Goal: Information Seeking & Learning: Learn about a topic

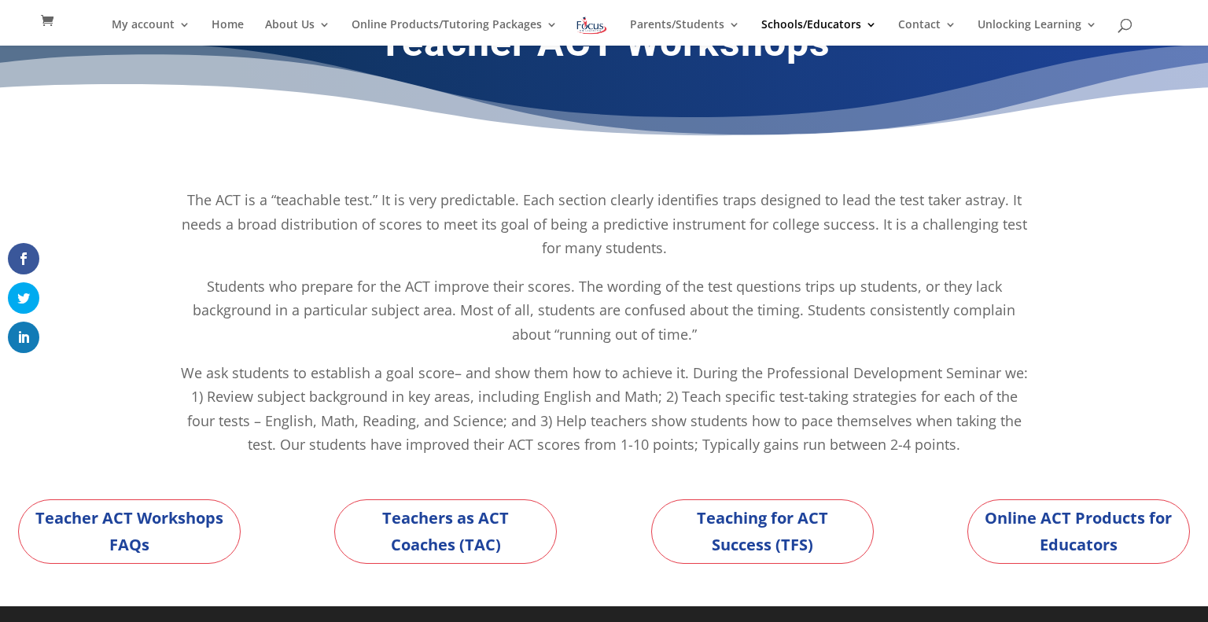
scroll to position [46, 0]
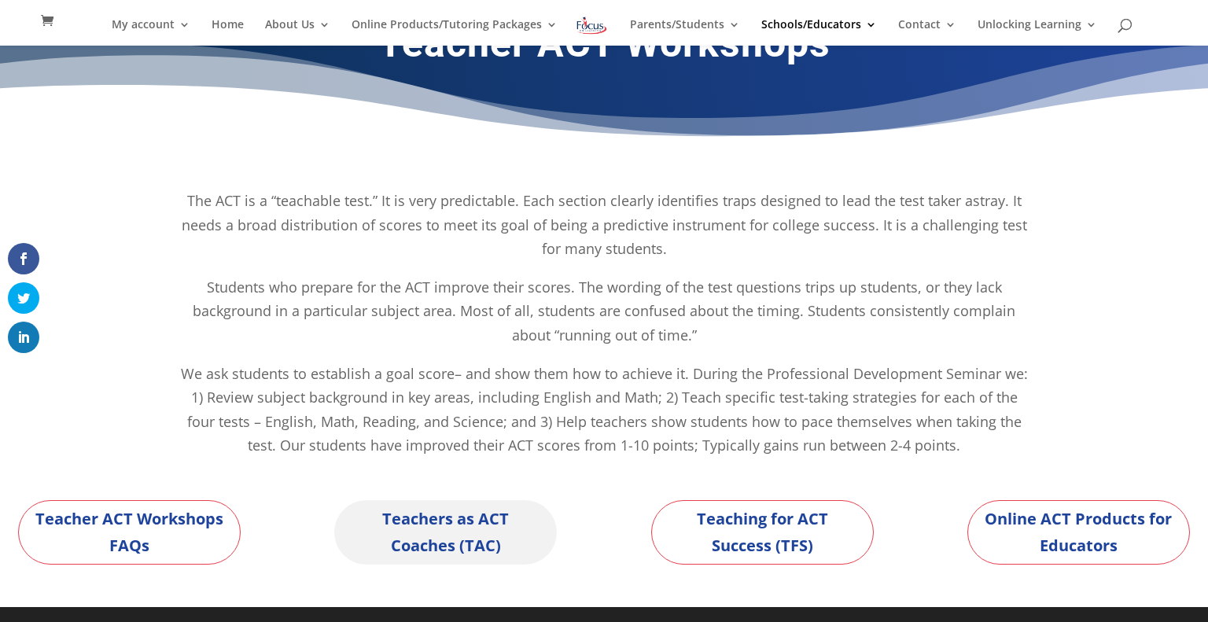
click at [415, 533] on link "Teachers as ACT Coaches (TAC)" at bounding box center [445, 532] width 223 height 65
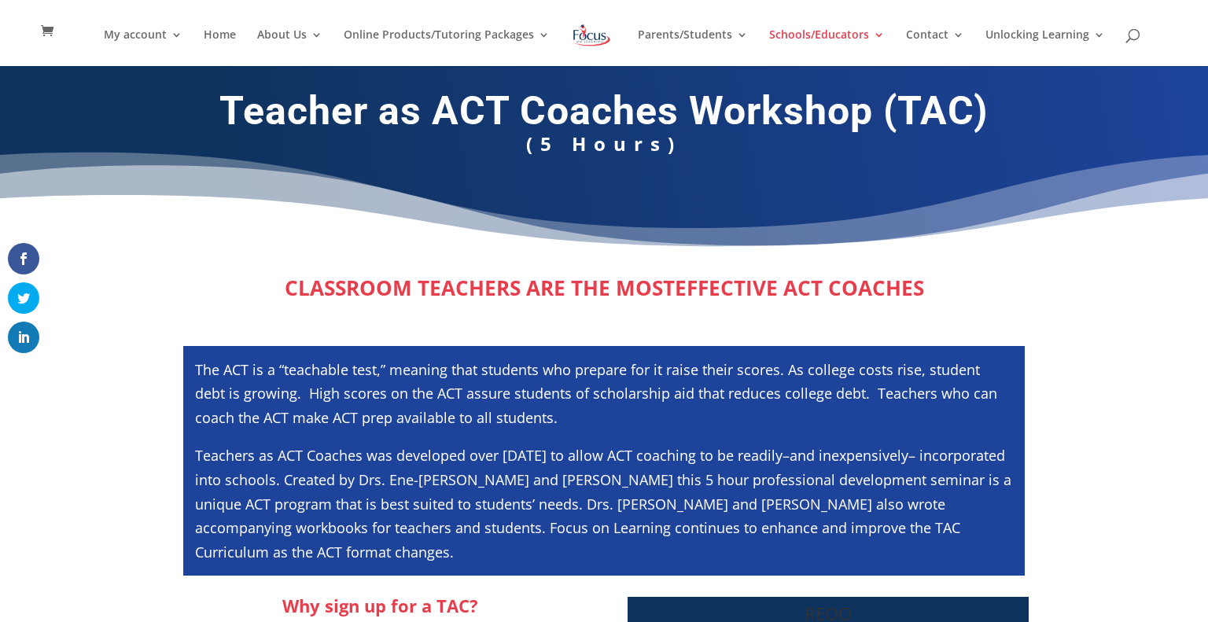
click at [820, 432] on p "The ACT is a “teachable test,” meaning that students who prepare for it raise t…" at bounding box center [604, 401] width 818 height 87
click at [1016, 419] on div "The ACT is a “teachable test,” meaning that students who prepare for it raise t…" at bounding box center [604, 461] width 842 height 230
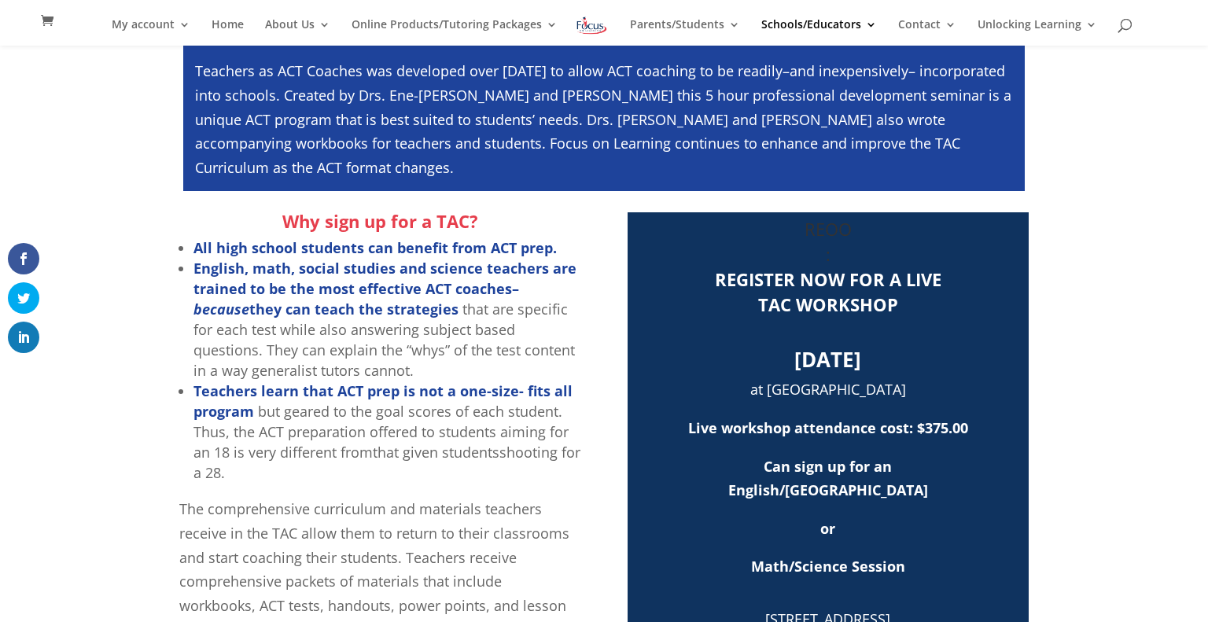
scroll to position [364, 0]
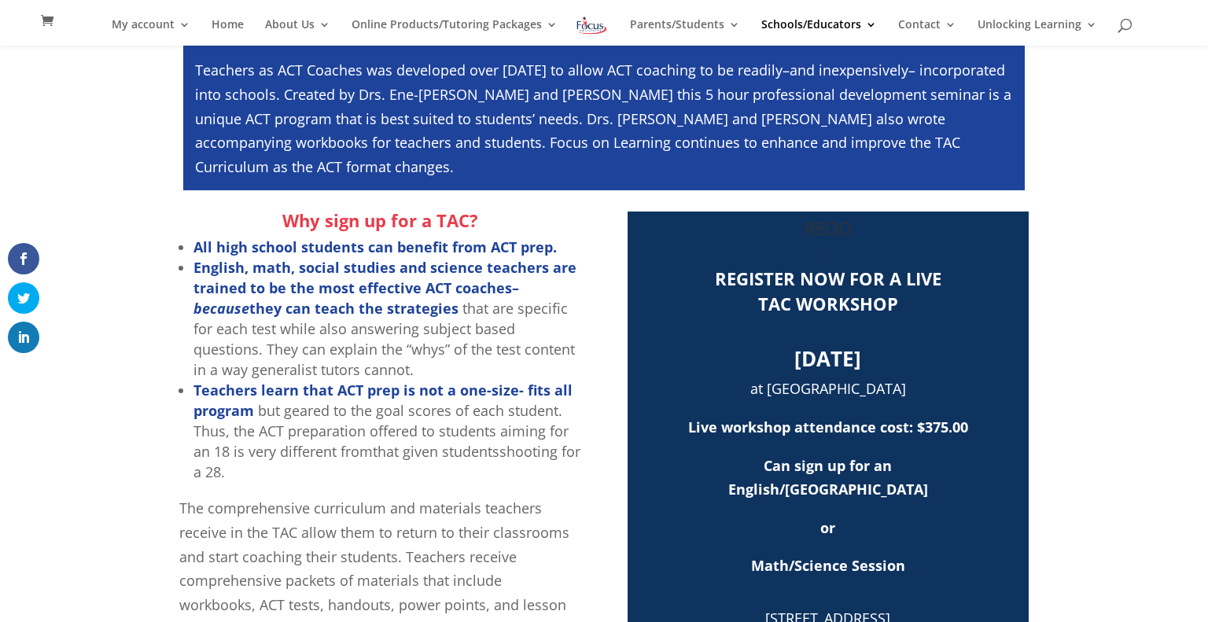
click at [1164, 396] on div "Why sign up for a TAC? All high school students can benefit from ACT prep. Engl…" at bounding box center [604, 631] width 1208 height 883
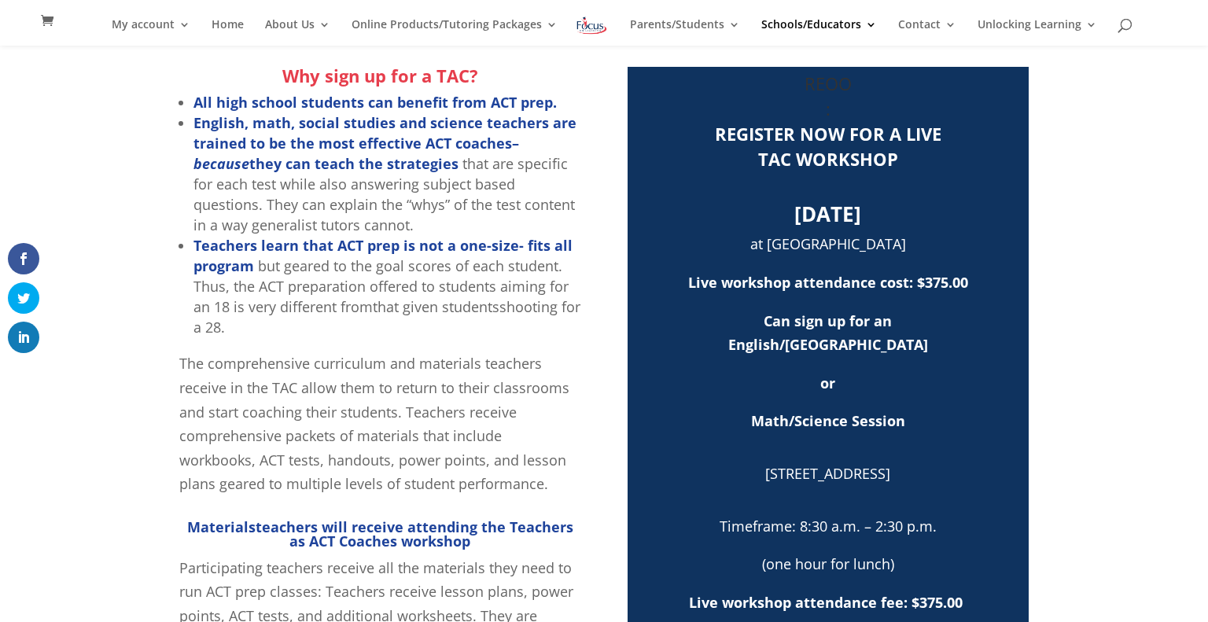
scroll to position [510, 0]
click at [960, 288] on strong "Live workshop attendance cost: $375.00" at bounding box center [828, 281] width 280 height 19
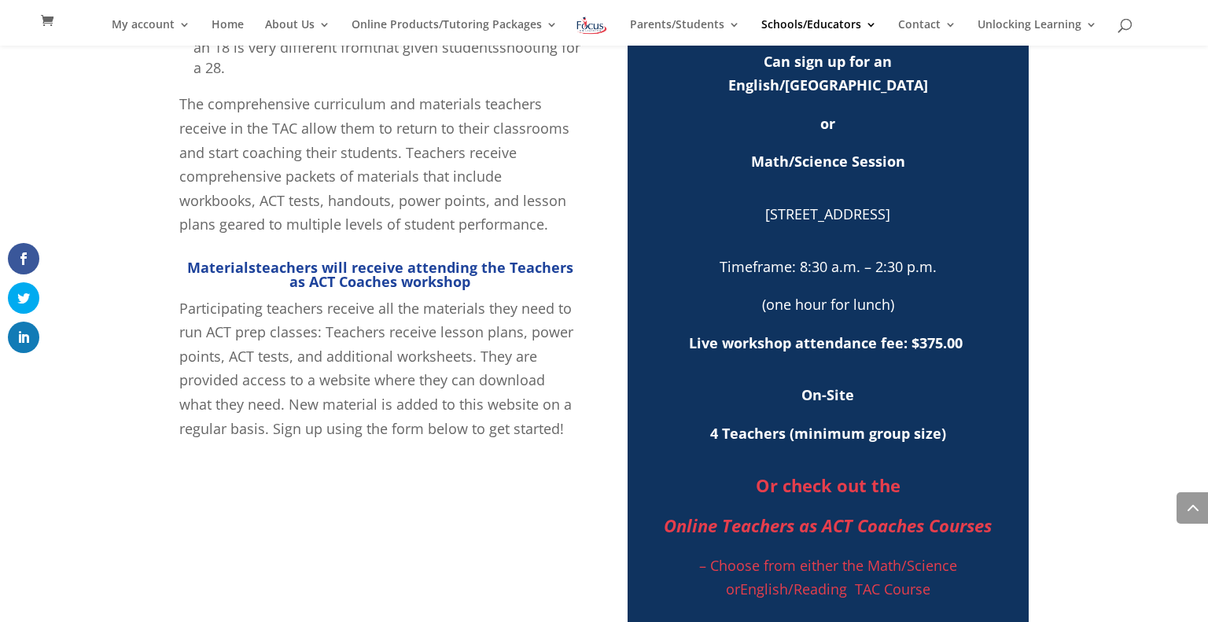
scroll to position [770, 0]
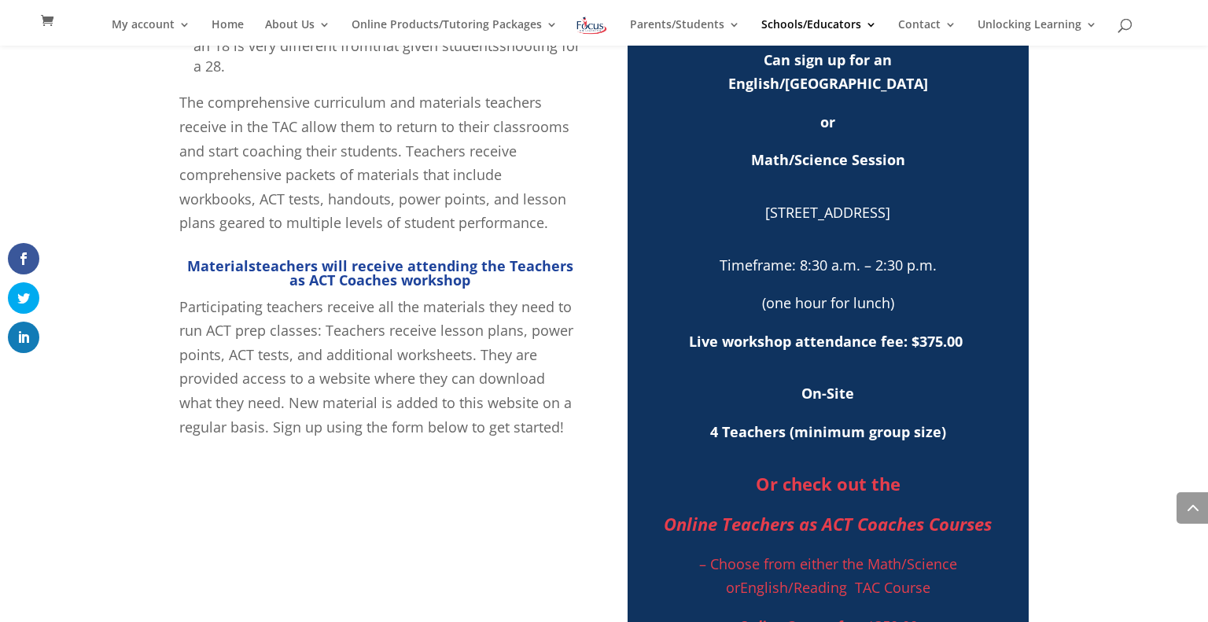
click at [823, 434] on span "4 Teachers (minimum group size)" at bounding box center [828, 431] width 236 height 19
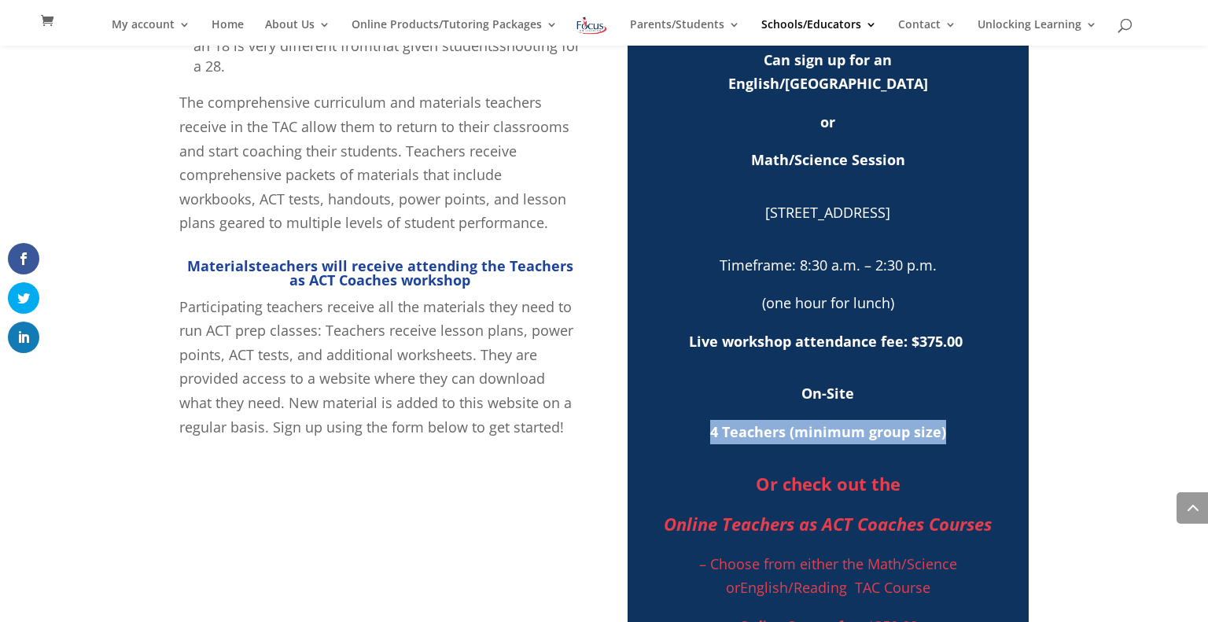
click at [823, 434] on span "4 Teachers (minimum group size)" at bounding box center [828, 431] width 236 height 19
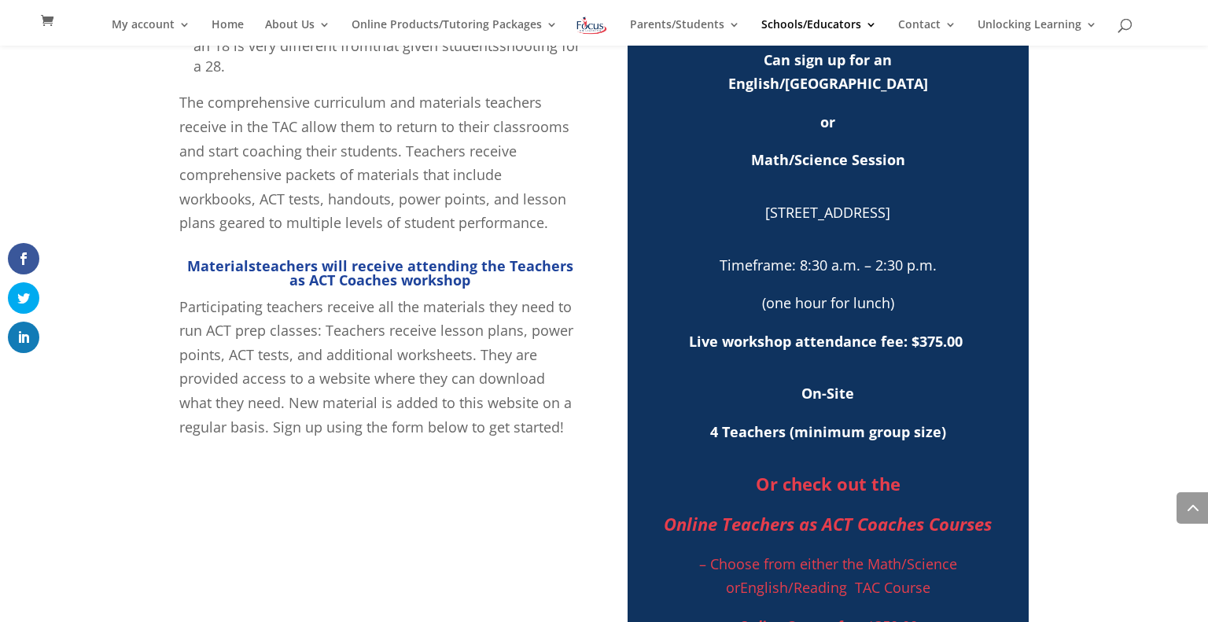
click at [823, 434] on span "4 Teachers (minimum group size)" at bounding box center [828, 431] width 236 height 19
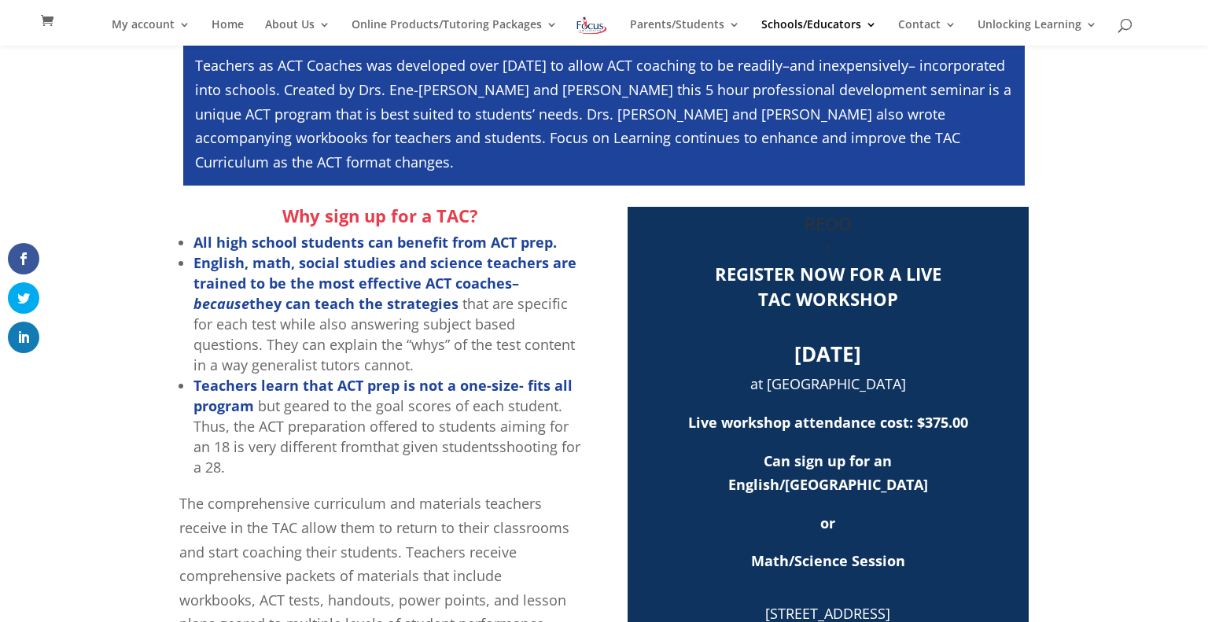
scroll to position [368, 0]
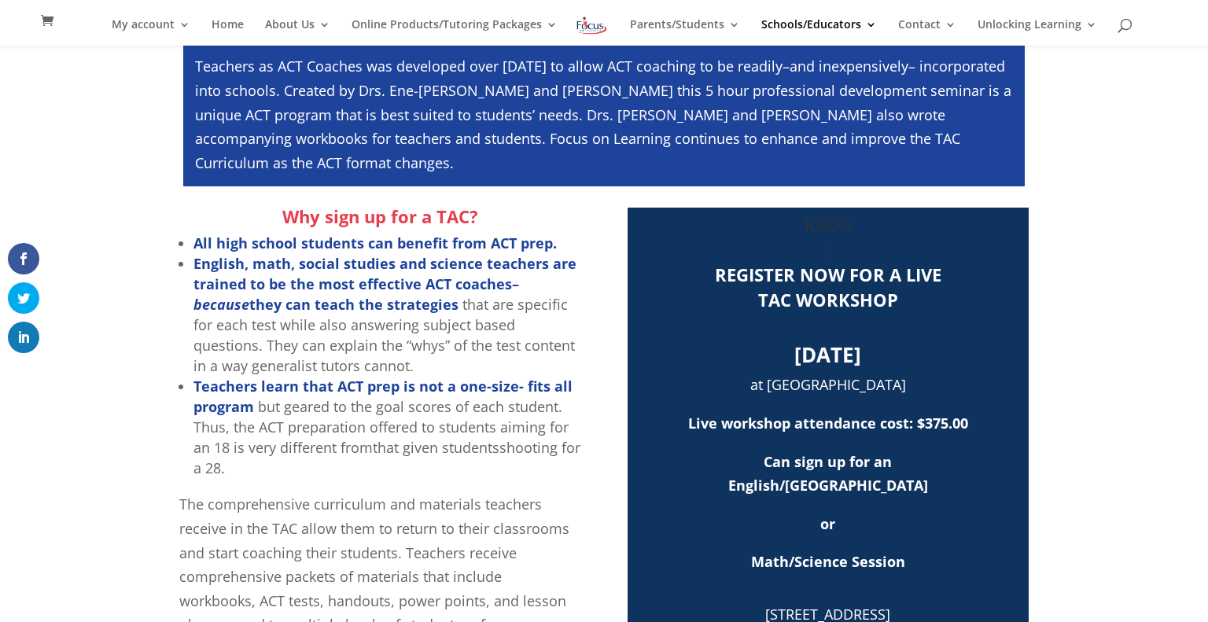
click at [823, 434] on p "Live workshop attendance cost: $375.00" at bounding box center [828, 430] width 385 height 39
click at [355, 295] on strong "English, math, social studies and science teachers are trained to be the most e…" at bounding box center [385, 284] width 383 height 60
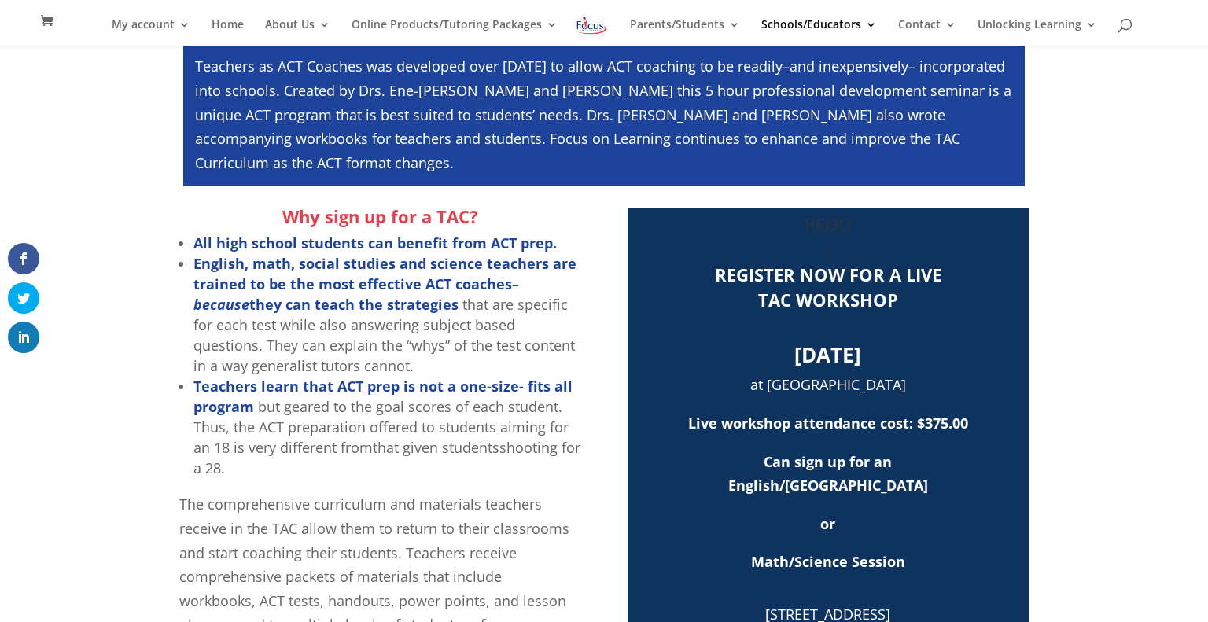
click at [355, 295] on strong "English, math, social studies and science teachers are trained to be the most e…" at bounding box center [385, 284] width 383 height 60
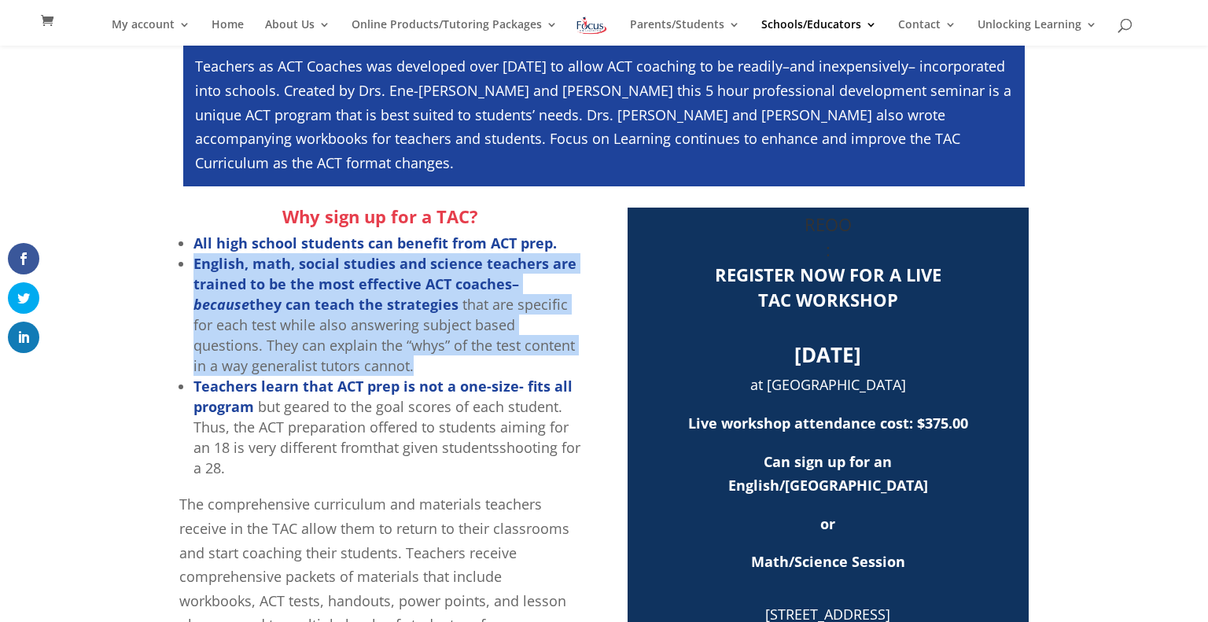
click at [355, 295] on strong "English, math, social studies and science teachers are trained to be the most e…" at bounding box center [385, 284] width 383 height 60
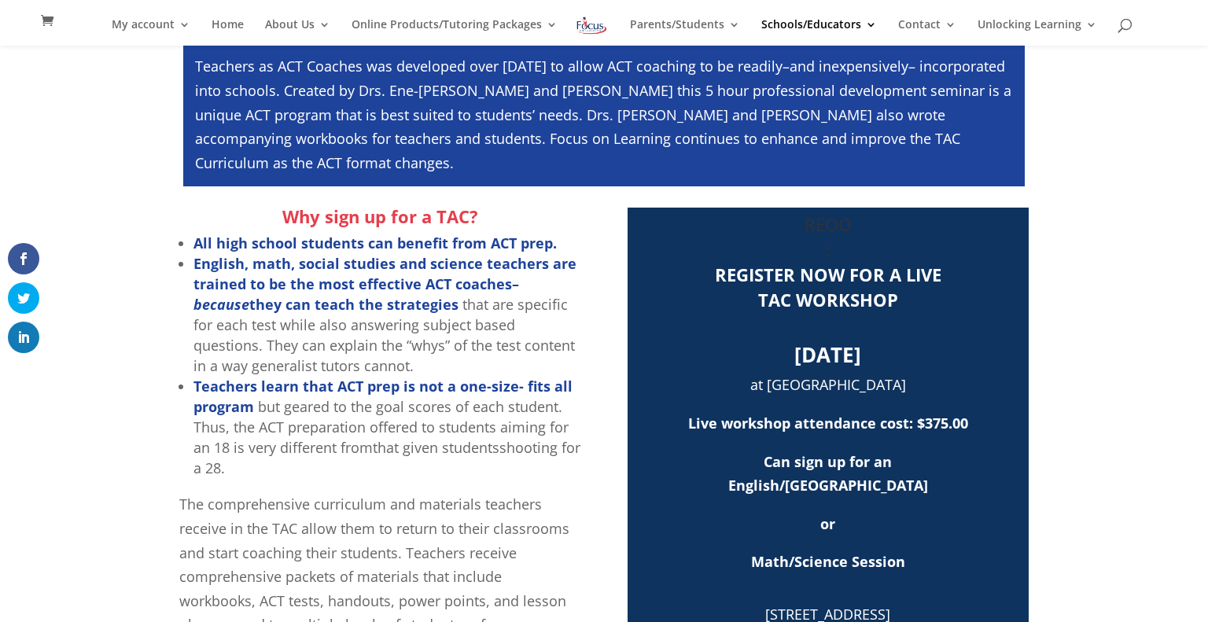
click at [355, 295] on strong "English, math, social studies and science teachers are trained to be the most e…" at bounding box center [385, 284] width 383 height 60
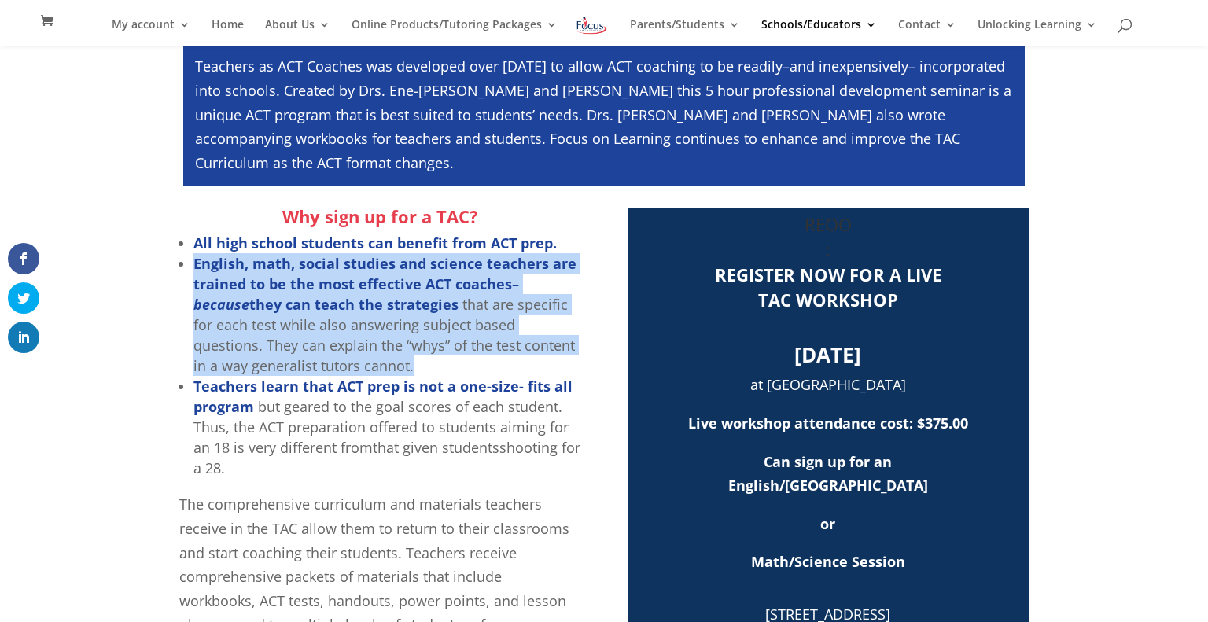
click at [355, 295] on strong "English, math, social studies and science teachers are trained to be the most e…" at bounding box center [385, 284] width 383 height 60
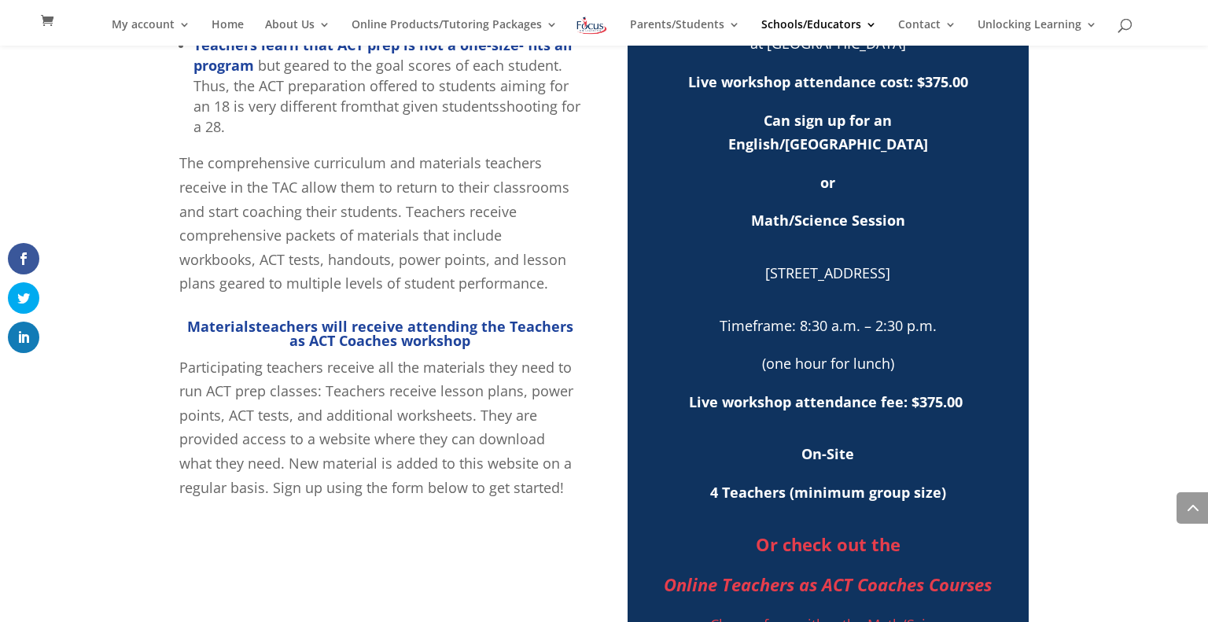
scroll to position [711, 0]
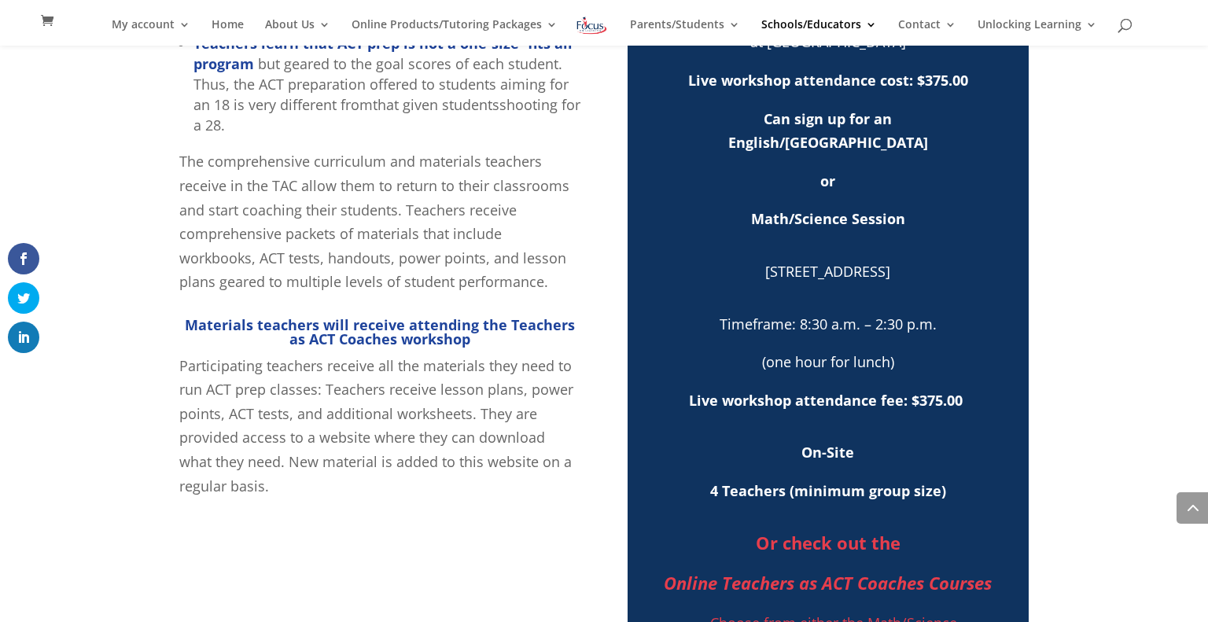
click at [353, 361] on span "Participating teachers receive all the materials they need to run ACT prep clas…" at bounding box center [376, 425] width 394 height 139
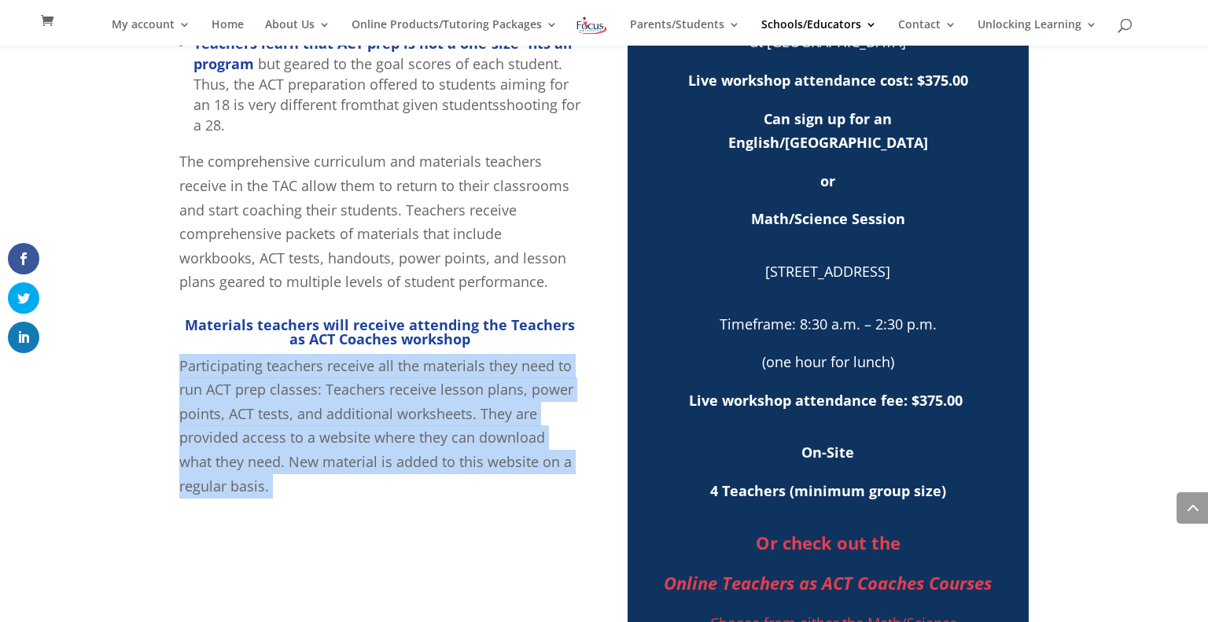
click at [353, 361] on span "Participating teachers receive all the materials they need to run ACT prep clas…" at bounding box center [376, 425] width 394 height 139
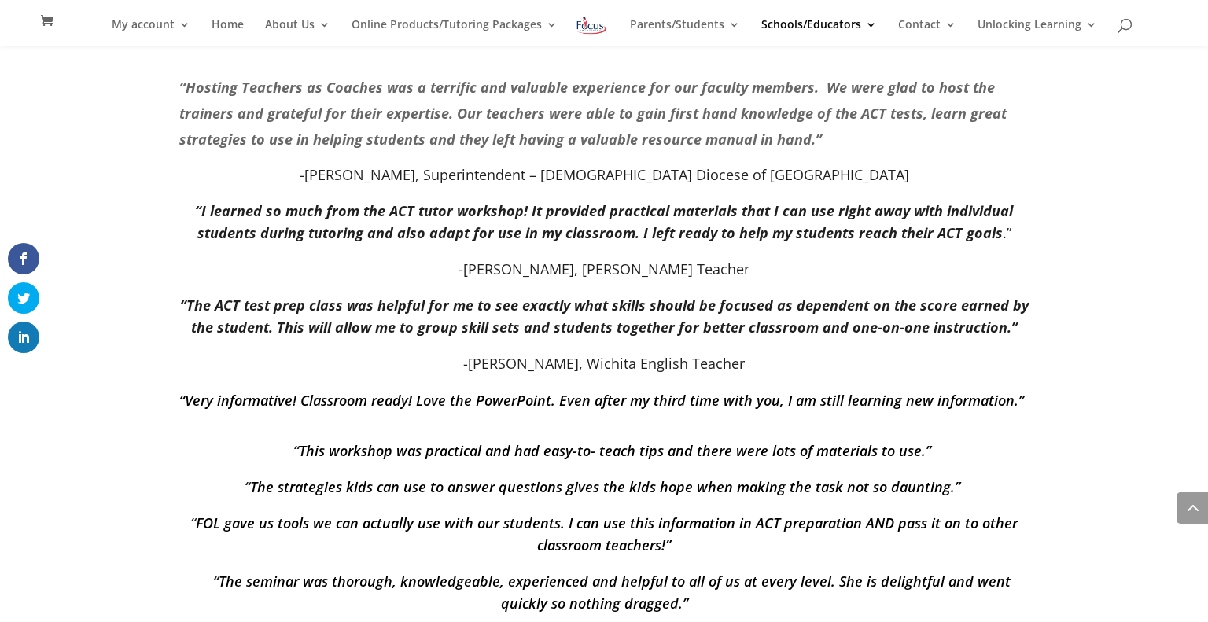
scroll to position [1441, 0]
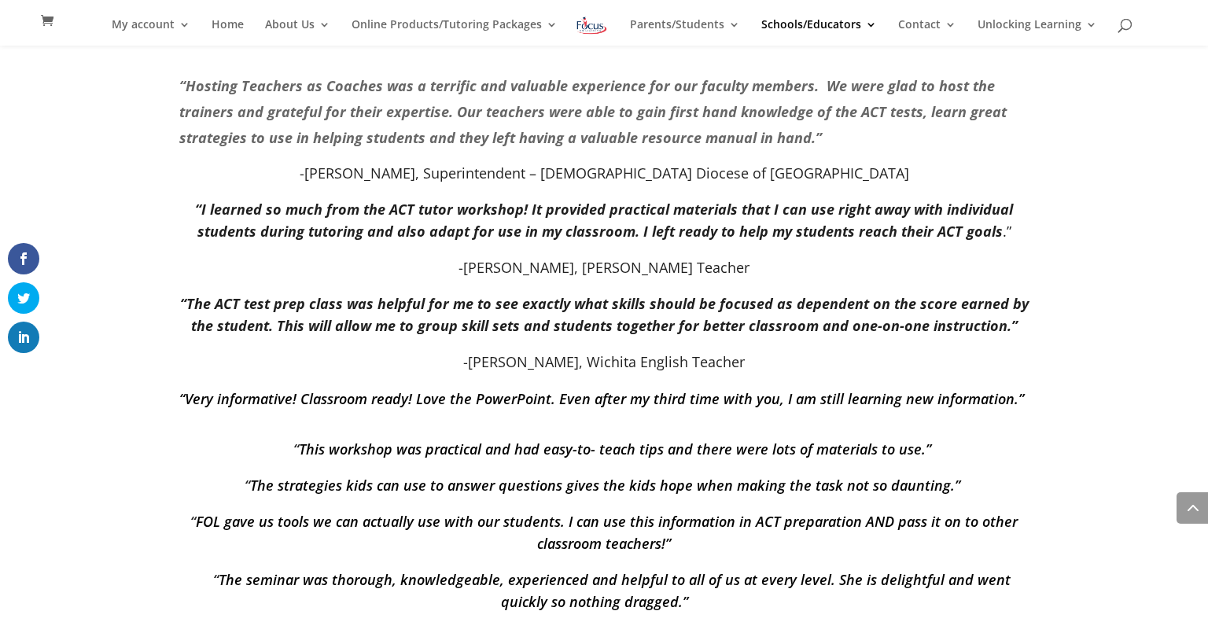
click at [522, 237] on em "“I learned so much from the ACT tutor workshop! It provided practical materials…" at bounding box center [604, 220] width 818 height 41
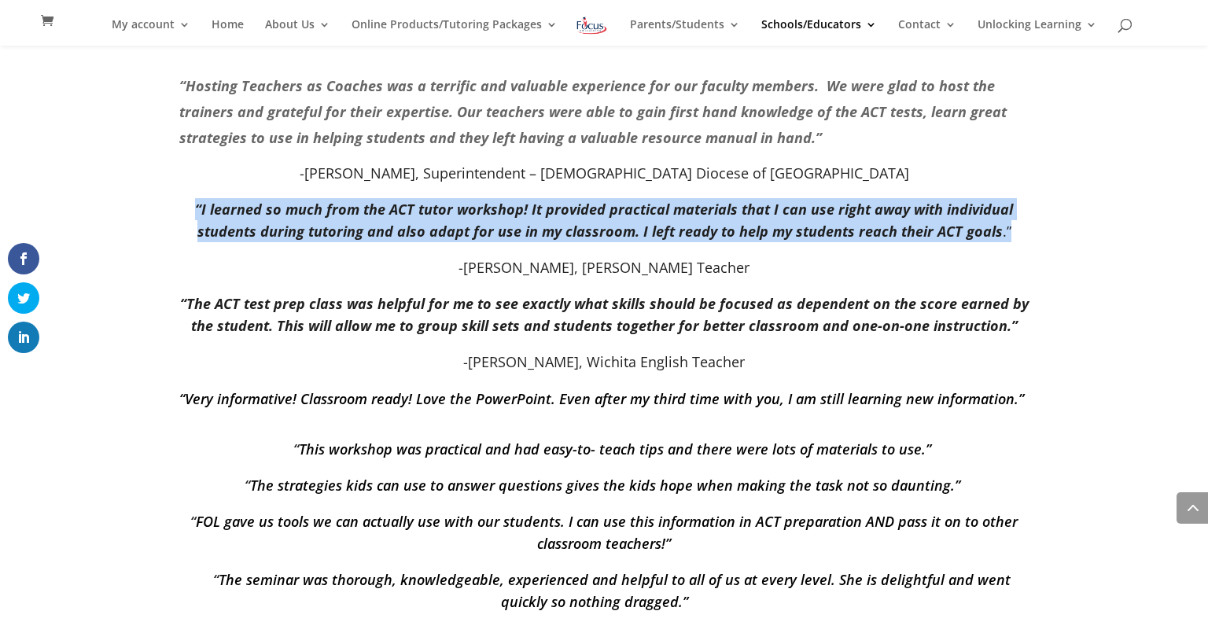
click at [522, 237] on em "“I learned so much from the ACT tutor workshop! It provided practical materials…" at bounding box center [604, 220] width 818 height 41
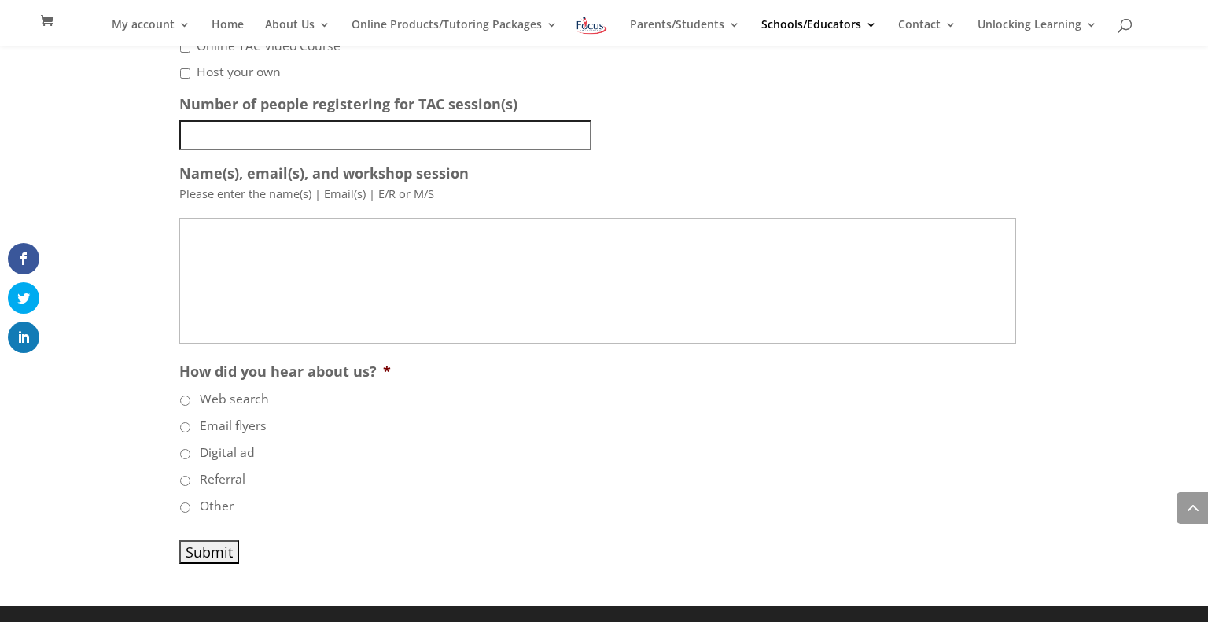
scroll to position [0, 0]
